Goal: Task Accomplishment & Management: Manage account settings

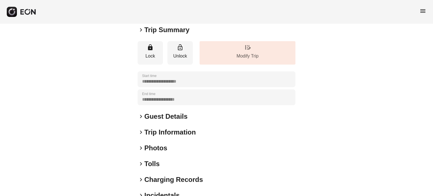
scroll to position [56, 0]
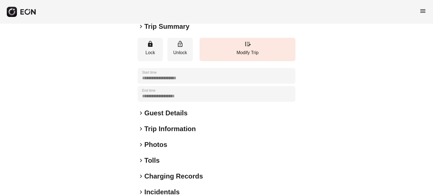
click at [155, 144] on h2 "Photos" at bounding box center [155, 144] width 23 height 9
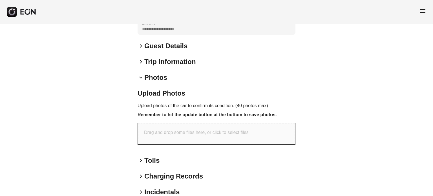
scroll to position [152, 0]
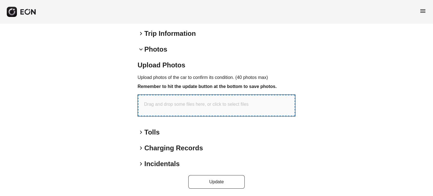
click at [218, 97] on div "Drag and drop some files here, or click to select files" at bounding box center [216, 105] width 157 height 21
type input "**********"
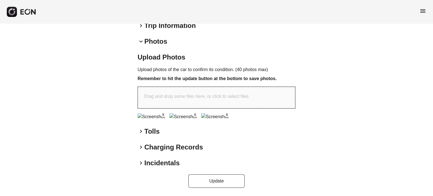
scroll to position [214, 0]
click at [235, 182] on button "Update" at bounding box center [217, 181] width 56 height 14
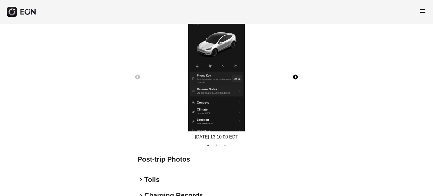
scroll to position [282, 0]
click at [293, 74] on button "Next" at bounding box center [296, 78] width 20 height 20
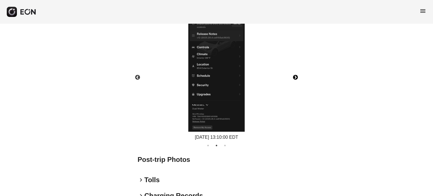
click at [293, 74] on button "Next" at bounding box center [296, 78] width 20 height 20
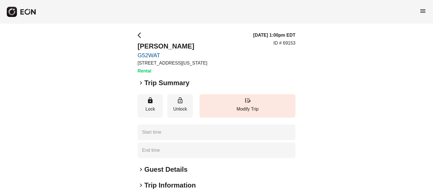
type time "**********"
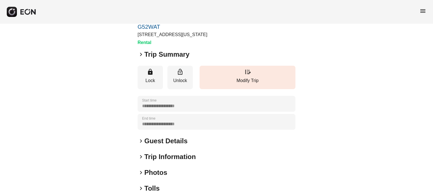
scroll to position [85, 0]
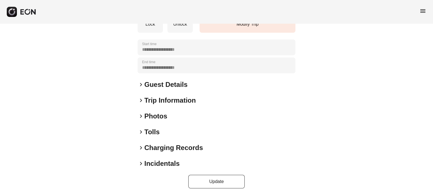
click at [161, 115] on h2 "Photos" at bounding box center [155, 116] width 23 height 9
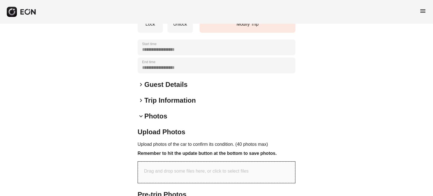
scroll to position [205, 0]
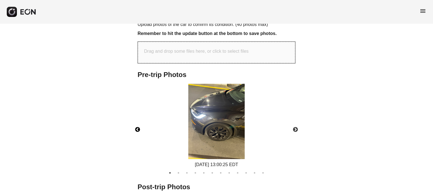
click at [139, 130] on button "Previous" at bounding box center [138, 130] width 20 height 20
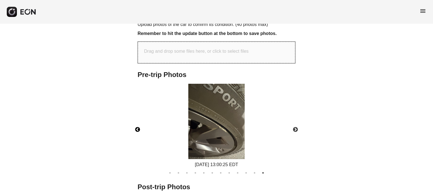
click at [139, 130] on button "Previous" at bounding box center [138, 130] width 20 height 20
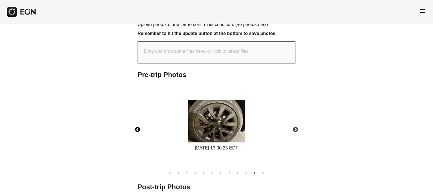
click at [139, 130] on button "Previous" at bounding box center [138, 130] width 20 height 20
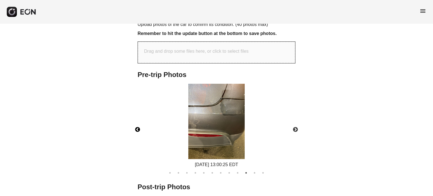
click at [139, 130] on button "Previous" at bounding box center [138, 130] width 20 height 20
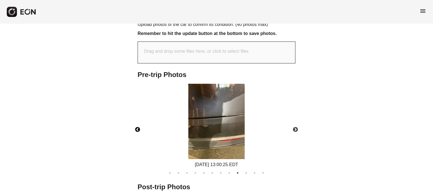
click at [139, 130] on button "Previous" at bounding box center [138, 130] width 20 height 20
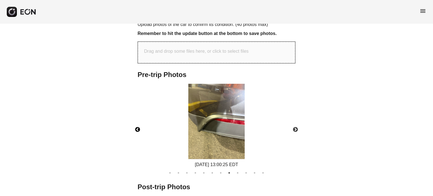
click at [139, 130] on button "Previous" at bounding box center [138, 130] width 20 height 20
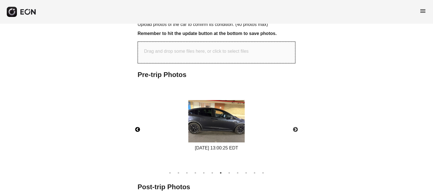
click at [139, 130] on button "Previous" at bounding box center [138, 130] width 20 height 20
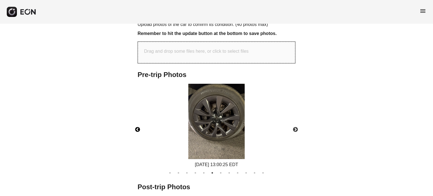
click at [139, 130] on button "Previous" at bounding box center [138, 130] width 20 height 20
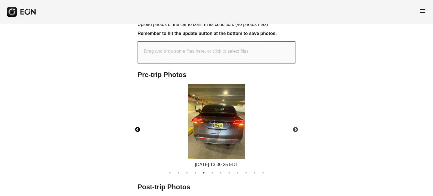
click at [139, 130] on button "Previous" at bounding box center [138, 130] width 20 height 20
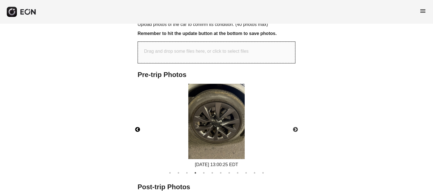
click at [139, 130] on button "Previous" at bounding box center [138, 130] width 20 height 20
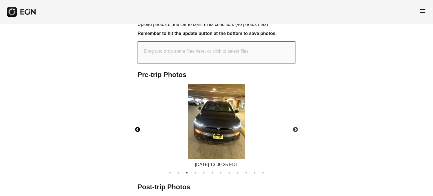
click at [139, 130] on button "Previous" at bounding box center [138, 130] width 20 height 20
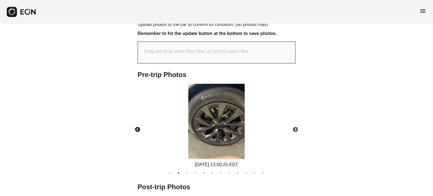
click at [139, 130] on button "Previous" at bounding box center [138, 130] width 20 height 20
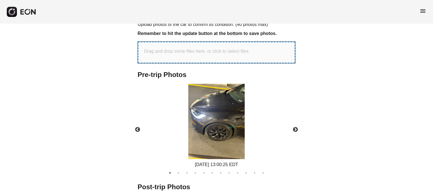
click at [216, 53] on p "Drag and drop some files here, or click to select files" at bounding box center [196, 51] width 105 height 7
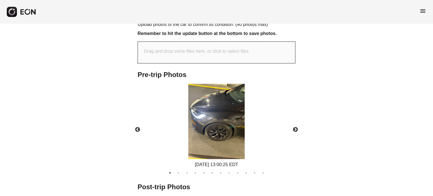
type input "**********"
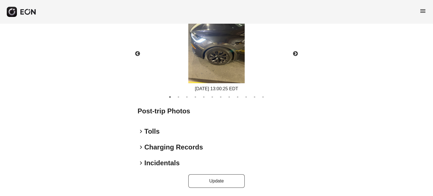
scroll to position [334, 0]
click at [224, 187] on button "Update" at bounding box center [217, 181] width 56 height 14
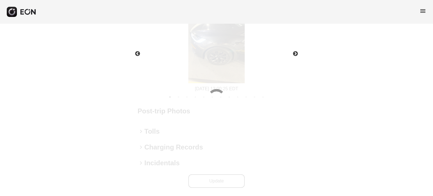
scroll to position [280, 0]
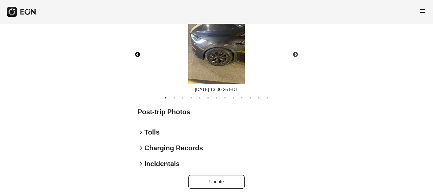
click at [135, 54] on button "Previous" at bounding box center [138, 55] width 20 height 20
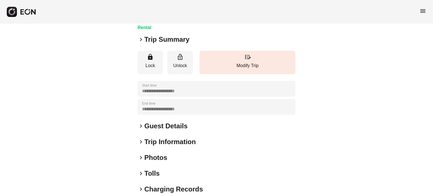
scroll to position [85, 0]
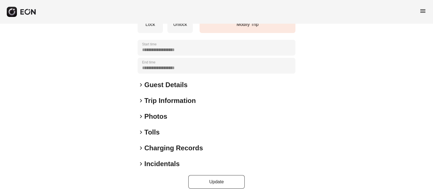
click at [157, 118] on h2 "Photos" at bounding box center [155, 116] width 23 height 9
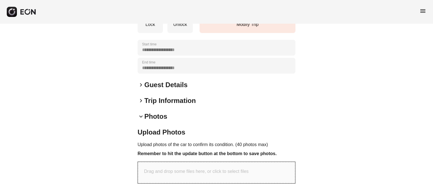
click at [171, 178] on div "Drag and drop some files here, or click to select files" at bounding box center [216, 172] width 157 height 21
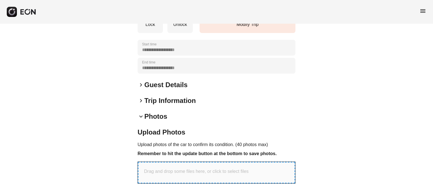
type input "**********"
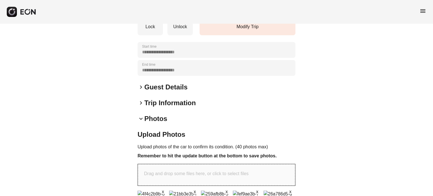
scroll to position [224, 0]
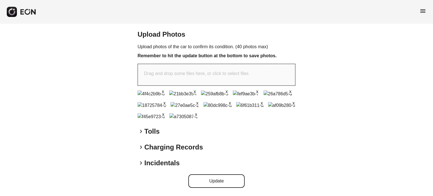
click at [203, 181] on button "Update" at bounding box center [217, 181] width 56 height 14
